Goal: Transaction & Acquisition: Book appointment/travel/reservation

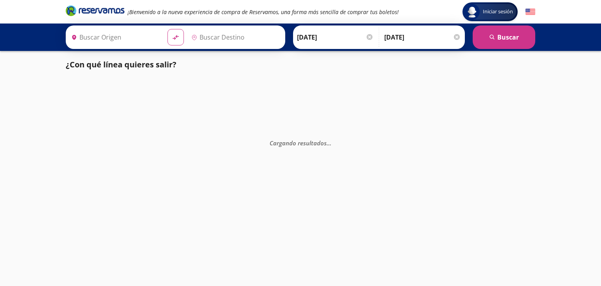
type input "[GEOGRAPHIC_DATA], [GEOGRAPHIC_DATA]"
type input "Acapulco, [GEOGRAPHIC_DATA]"
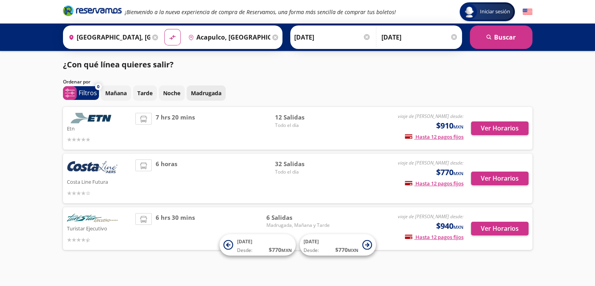
click at [207, 97] on button "Madrugada" at bounding box center [206, 92] width 39 height 15
click at [173, 98] on button "Noche" at bounding box center [172, 92] width 26 height 15
click at [215, 93] on p "Madrugada" at bounding box center [206, 93] width 31 height 8
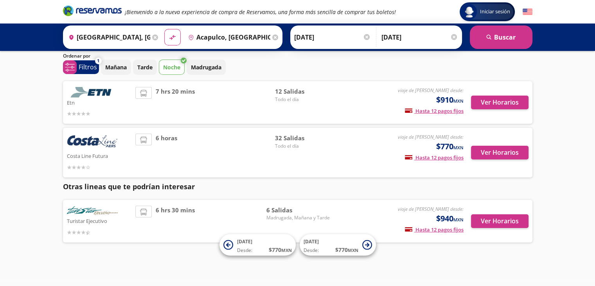
scroll to position [27, 0]
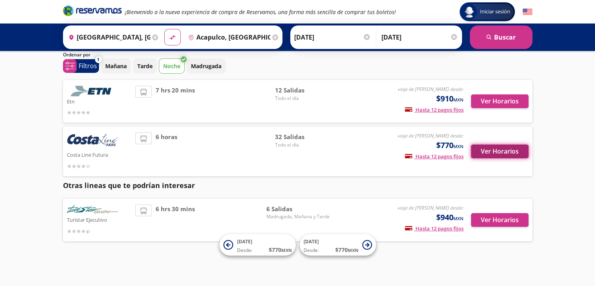
click at [501, 147] on button "Ver Horarios" at bounding box center [500, 151] width 58 height 14
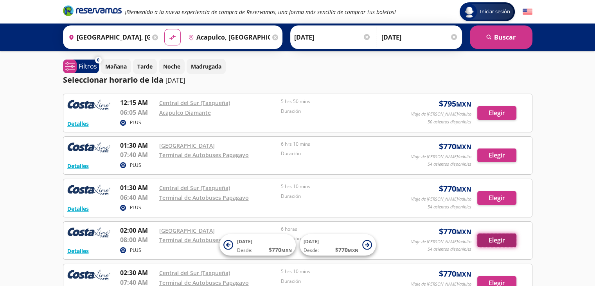
click at [484, 242] on button "Elegir" at bounding box center [497, 240] width 39 height 14
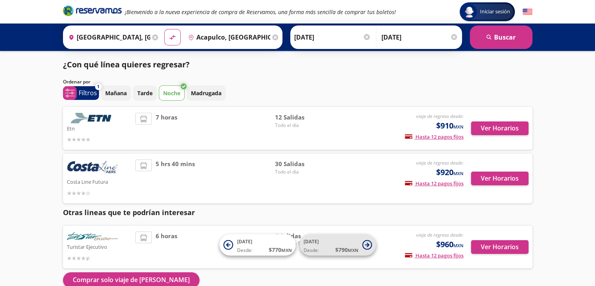
click at [348, 252] on small "MXN" at bounding box center [353, 250] width 11 height 6
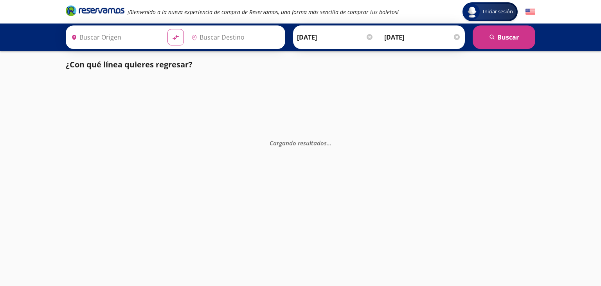
type input "[GEOGRAPHIC_DATA], [GEOGRAPHIC_DATA]"
type input "Acapulco, [GEOGRAPHIC_DATA]"
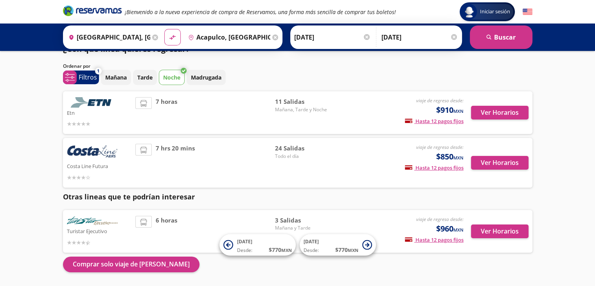
scroll to position [41, 0]
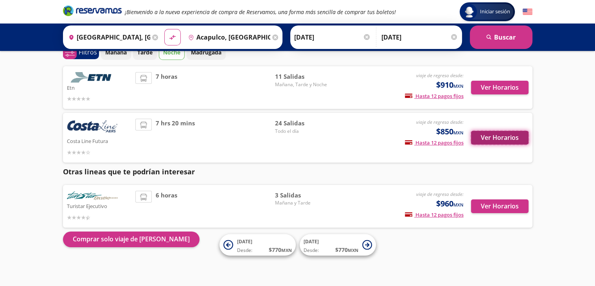
click at [483, 139] on button "Ver Horarios" at bounding box center [500, 138] width 58 height 14
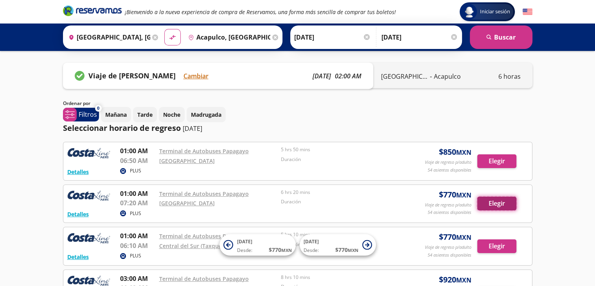
click at [485, 202] on button "Elegir" at bounding box center [497, 203] width 39 height 14
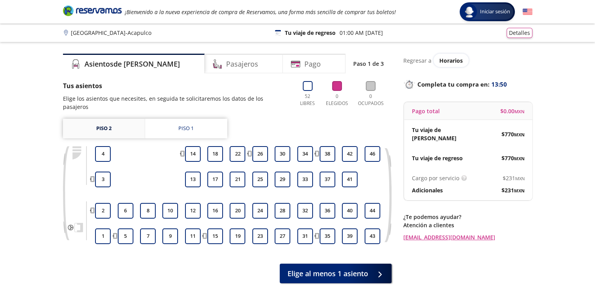
click at [120, 119] on link "Piso 2" at bounding box center [104, 129] width 82 height 20
click at [166, 121] on link "Piso 1" at bounding box center [186, 129] width 82 height 20
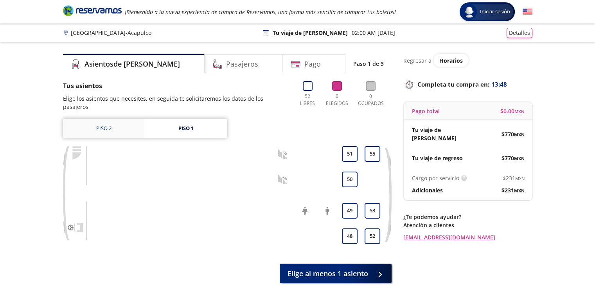
click at [115, 126] on link "Piso 2" at bounding box center [104, 129] width 82 height 20
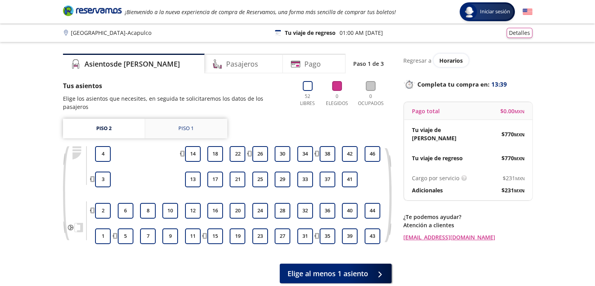
click at [181, 129] on link "Piso 1" at bounding box center [186, 129] width 82 height 20
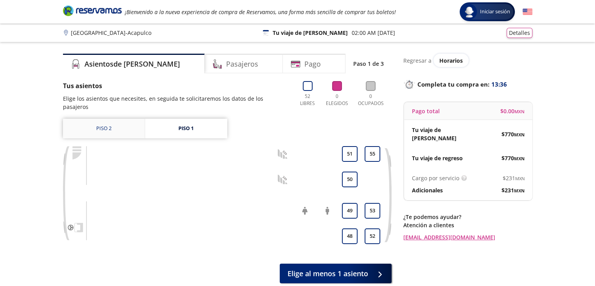
click at [106, 123] on link "Piso 2" at bounding box center [104, 129] width 82 height 20
